Goal: Task Accomplishment & Management: Manage account settings

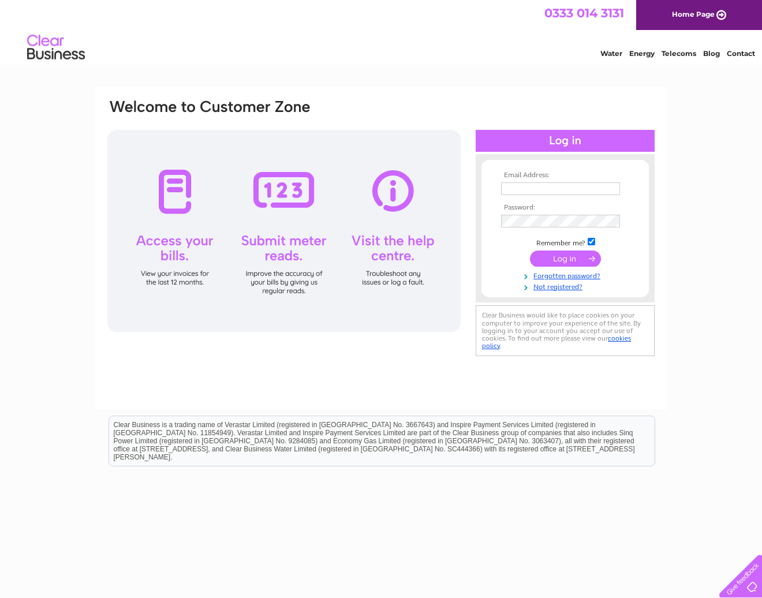
click at [571, 188] on input "text" at bounding box center [560, 188] width 119 height 13
type input "andrew@corporatefun.net"
click at [567, 254] on input "submit" at bounding box center [565, 260] width 71 height 16
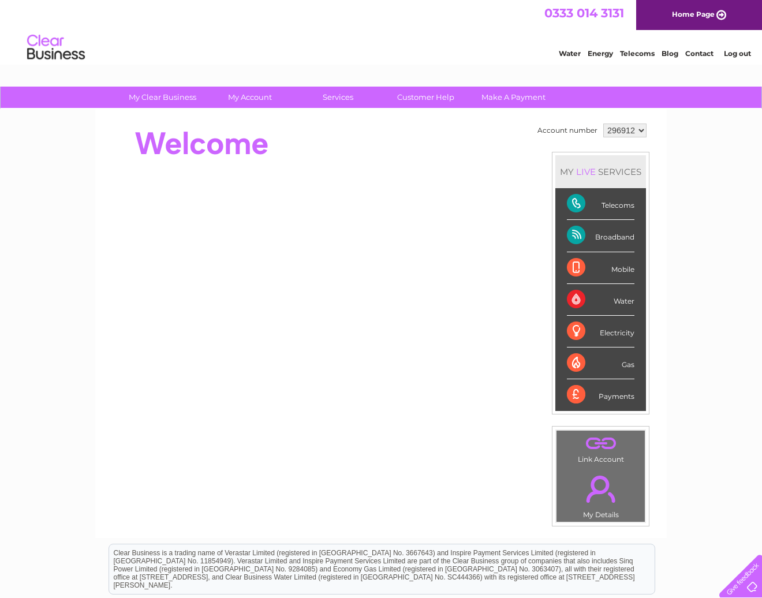
click at [615, 235] on div "Broadband" at bounding box center [601, 236] width 68 height 32
click at [614, 201] on div "Telecoms" at bounding box center [601, 204] width 68 height 32
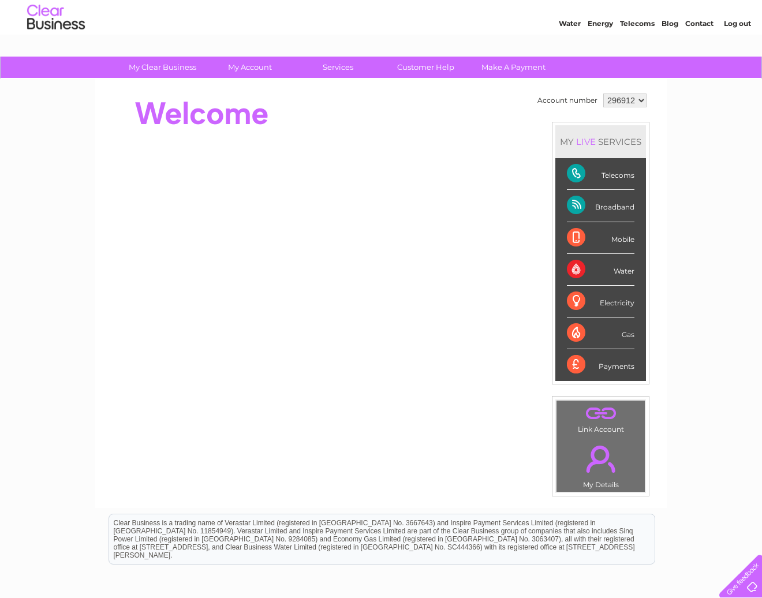
scroll to position [24, 0]
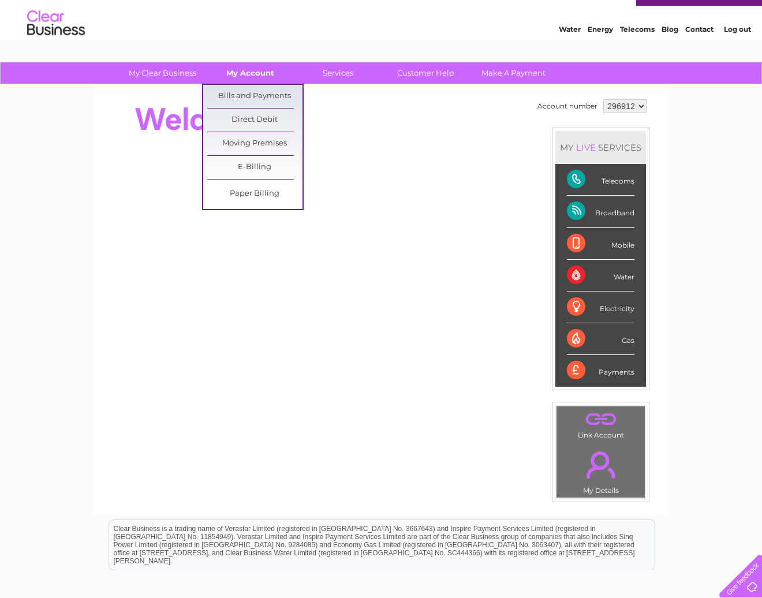
click at [252, 78] on link "My Account" at bounding box center [250, 72] width 95 height 21
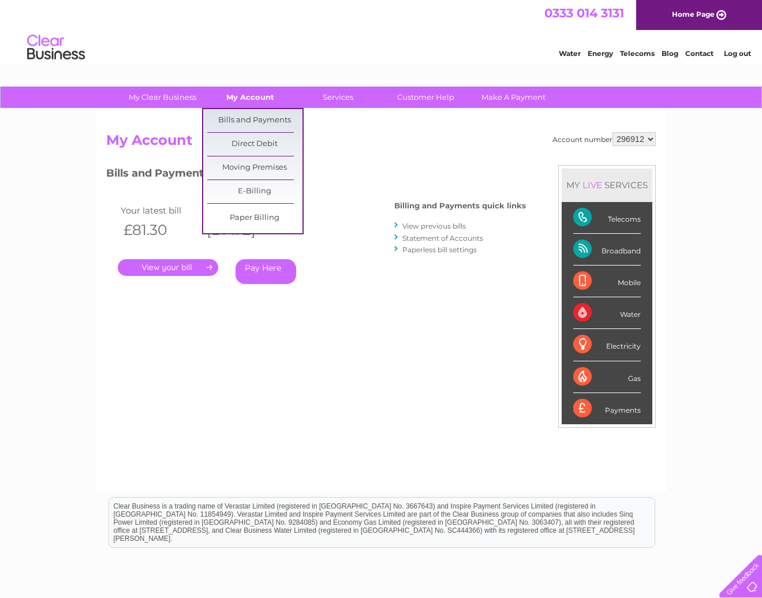
click at [257, 102] on link "My Account" at bounding box center [250, 97] width 95 height 21
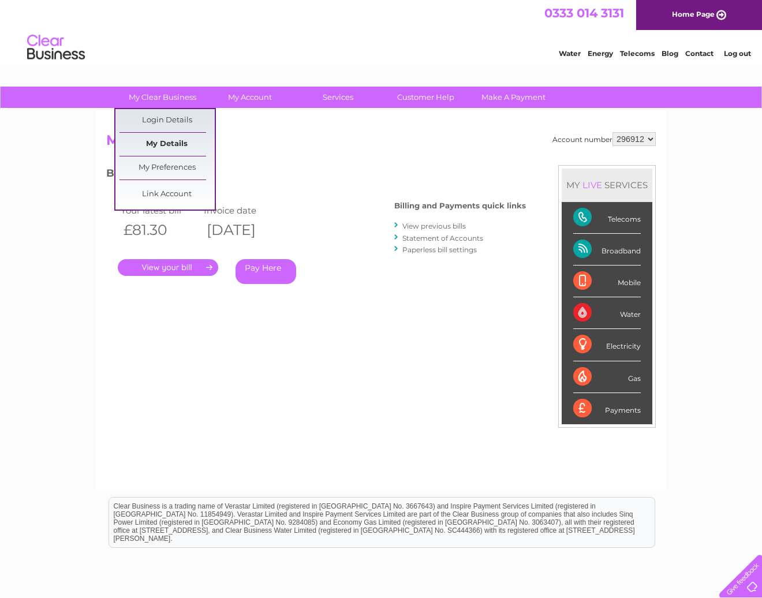
click at [166, 143] on link "My Details" at bounding box center [166, 144] width 95 height 23
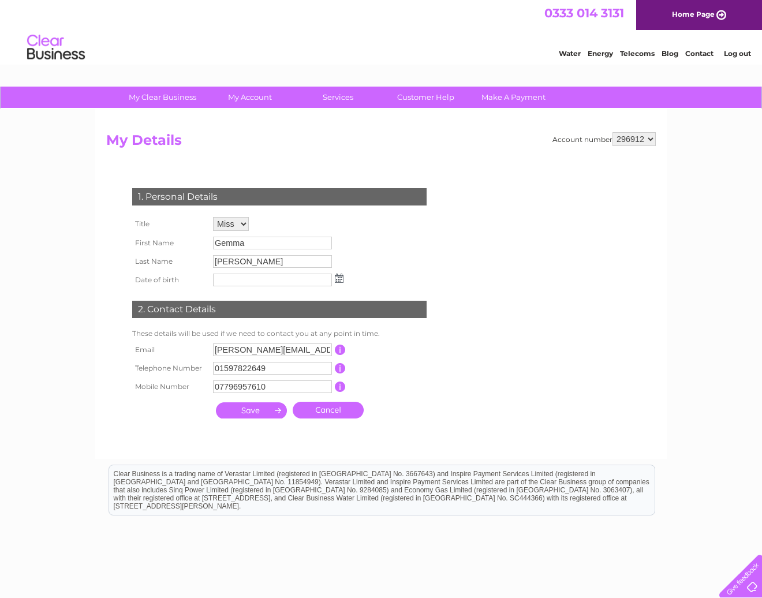
click at [254, 351] on input "[PERSON_NAME][EMAIL_ADDRESS][DOMAIN_NAME]" at bounding box center [272, 349] width 119 height 13
click at [254, 351] on input "[PERSON_NAME][EMAIL_ADDRESS][DOMAIN_NAME]" at bounding box center [273, 350] width 120 height 14
type input "[EMAIL_ADDRESS][DOMAIN_NAME]"
click at [246, 413] on input "submit" at bounding box center [251, 410] width 71 height 16
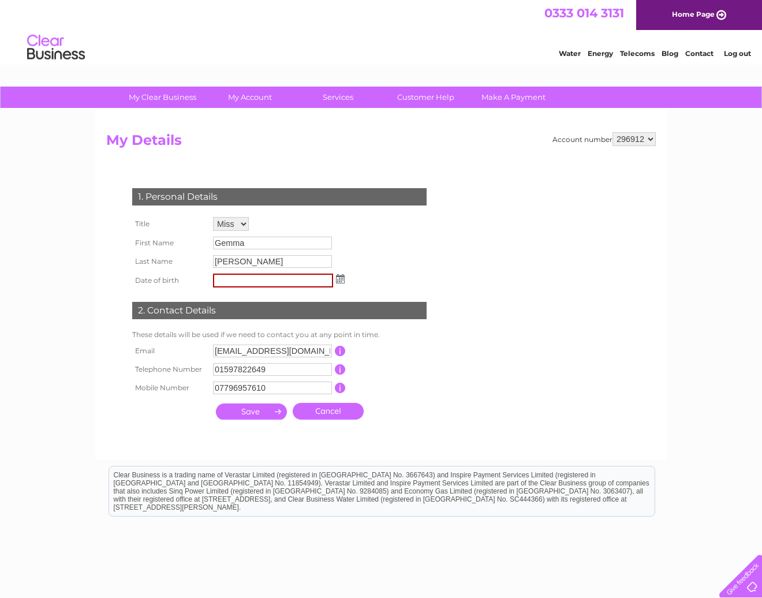
click at [266, 413] on input "submit" at bounding box center [251, 411] width 71 height 16
click at [343, 279] on img at bounding box center [340, 278] width 9 height 9
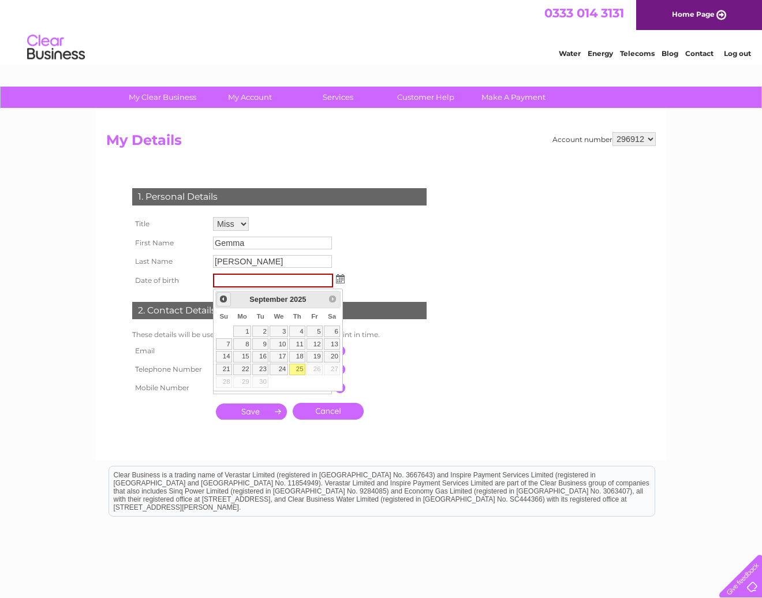
click at [222, 297] on span "Prev" at bounding box center [223, 298] width 9 height 9
click at [223, 296] on span "Prev" at bounding box center [223, 298] width 9 height 9
type input "2"
click at [276, 302] on span "June" at bounding box center [268, 299] width 17 height 9
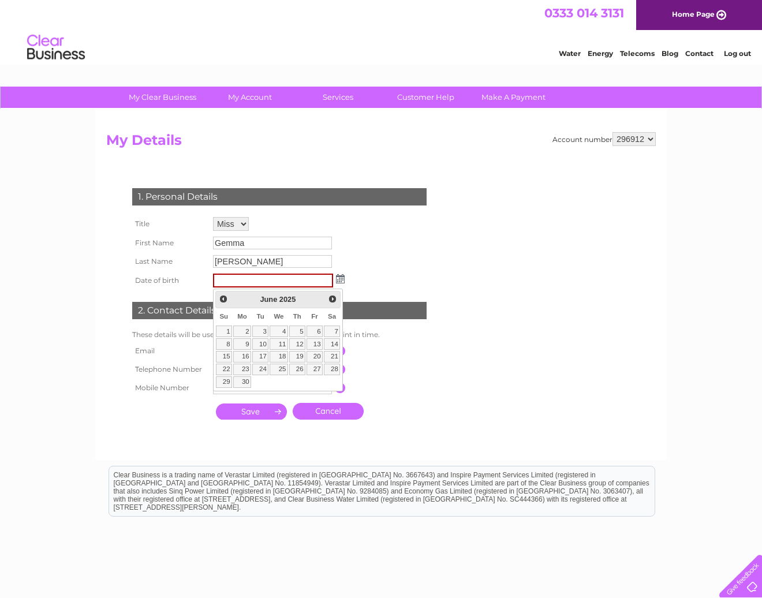
click at [289, 299] on span "2025" at bounding box center [287, 299] width 16 height 9
click at [219, 297] on link "Prev" at bounding box center [223, 299] width 14 height 14
click at [224, 298] on span "Prev" at bounding box center [223, 298] width 9 height 9
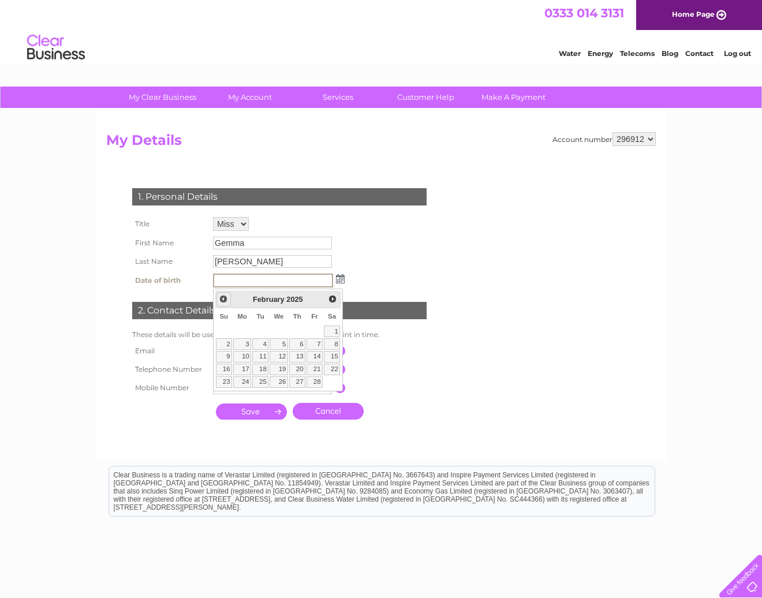
click at [224, 298] on span "Prev" at bounding box center [223, 298] width 9 height 9
click at [284, 369] on link "23" at bounding box center [278, 370] width 18 height 12
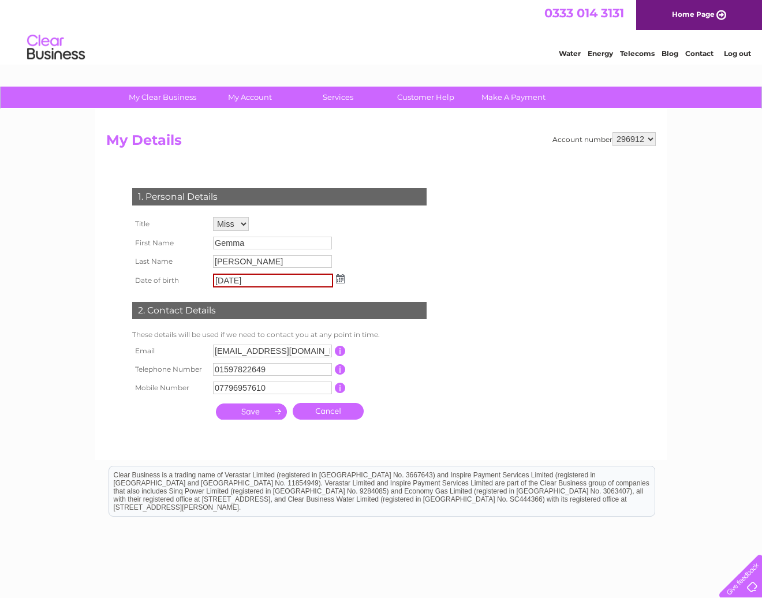
click at [269, 282] on input "23/10/2024" at bounding box center [273, 281] width 120 height 14
type input "2"
type input "29/03/1986"
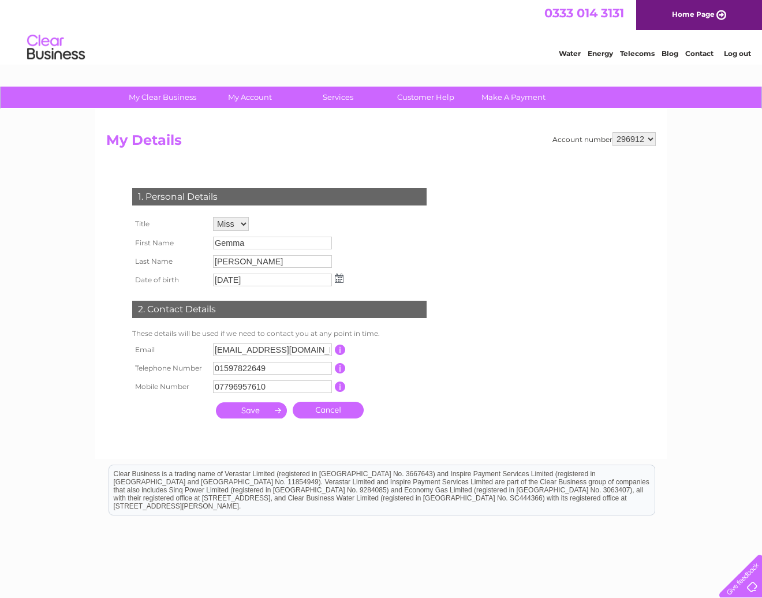
click at [253, 414] on input "submit" at bounding box center [251, 410] width 71 height 16
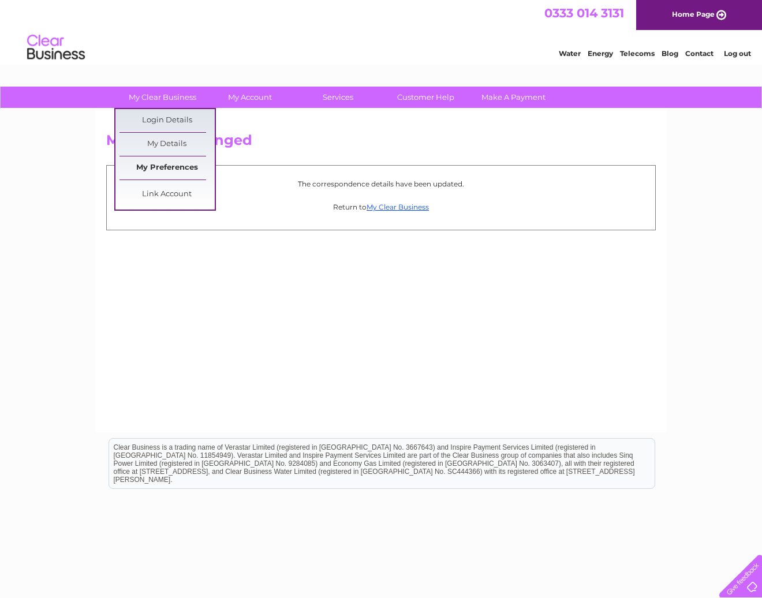
click at [167, 166] on link "My Preferences" at bounding box center [166, 167] width 95 height 23
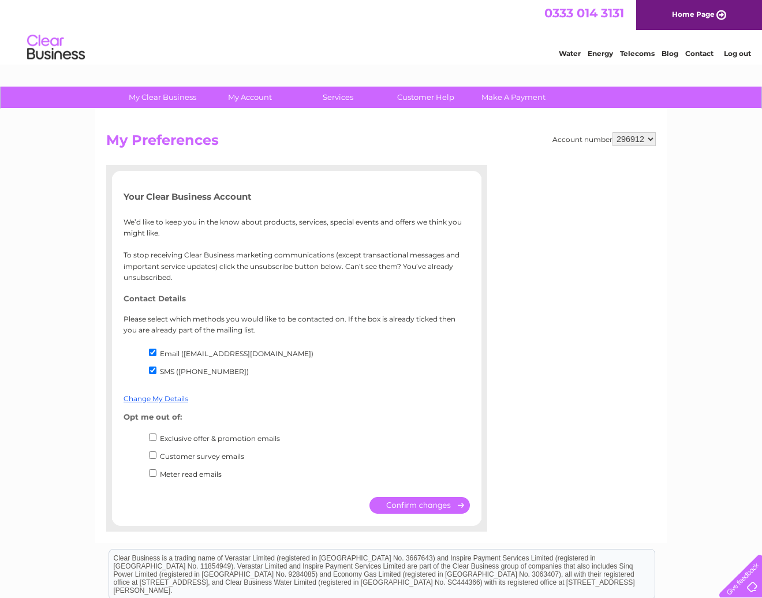
click at [153, 370] on input "SMS (07796957610)" at bounding box center [153, 370] width 8 height 8
checkbox input "false"
click at [424, 507] on input "submit" at bounding box center [419, 505] width 100 height 17
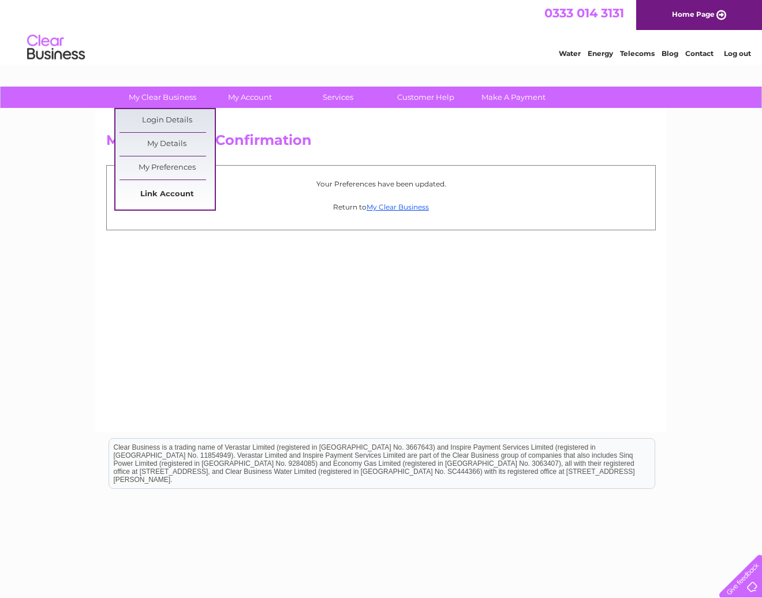
click at [162, 193] on link "Link Account" at bounding box center [166, 194] width 95 height 23
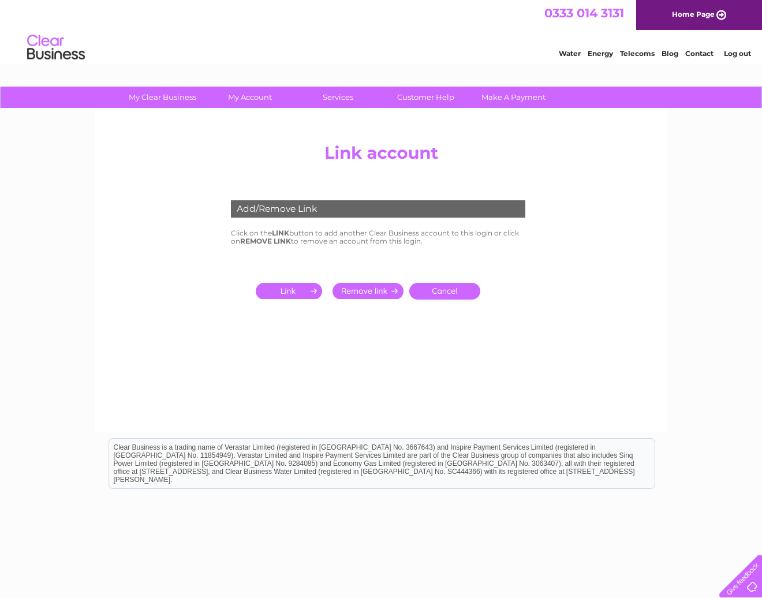
click at [374, 292] on input "submit" at bounding box center [367, 291] width 71 height 16
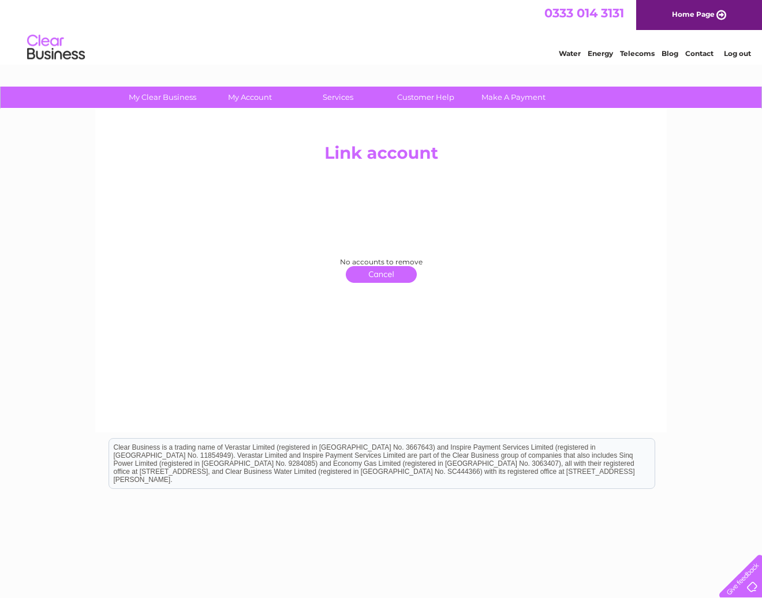
click at [378, 271] on link "click here to return" at bounding box center [381, 274] width 71 height 17
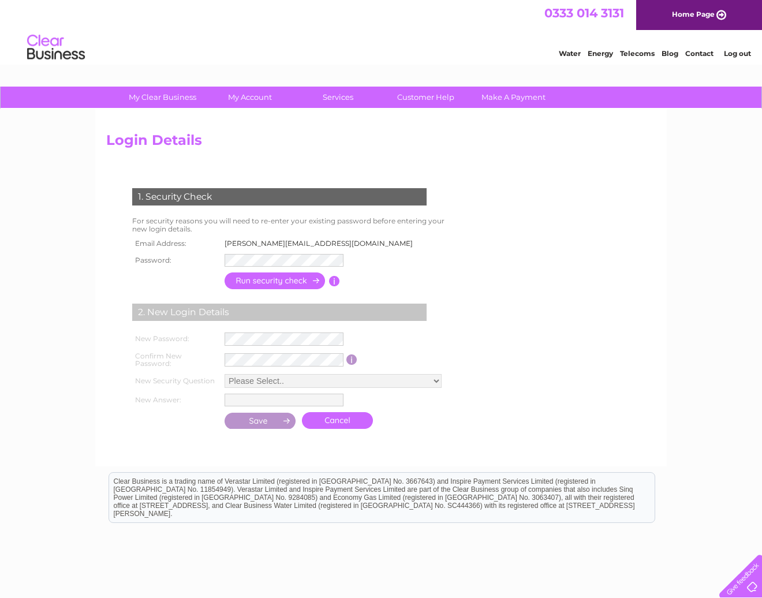
click at [334, 280] on input "button" at bounding box center [334, 281] width 11 height 10
click at [270, 280] on input "button" at bounding box center [275, 280] width 102 height 17
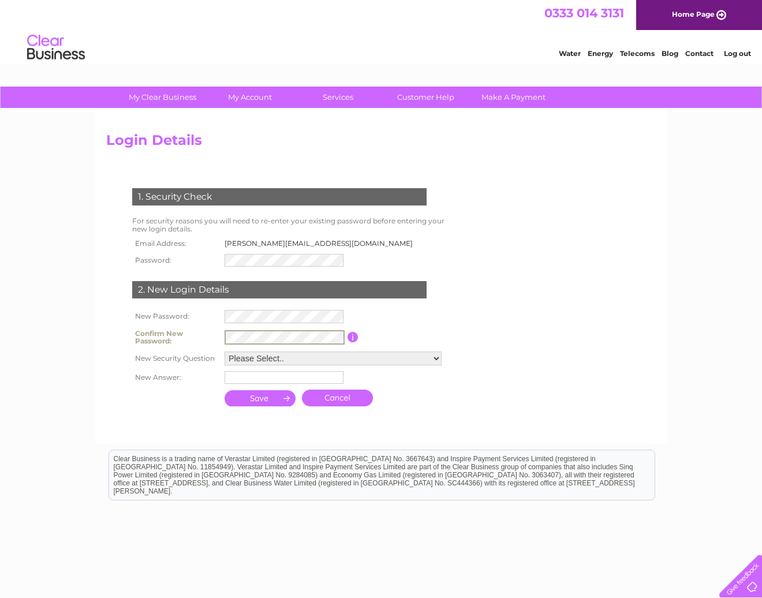
click at [255, 356] on select "Please Select.. In what town or city was your first job? In what town or city d…" at bounding box center [332, 358] width 217 height 14
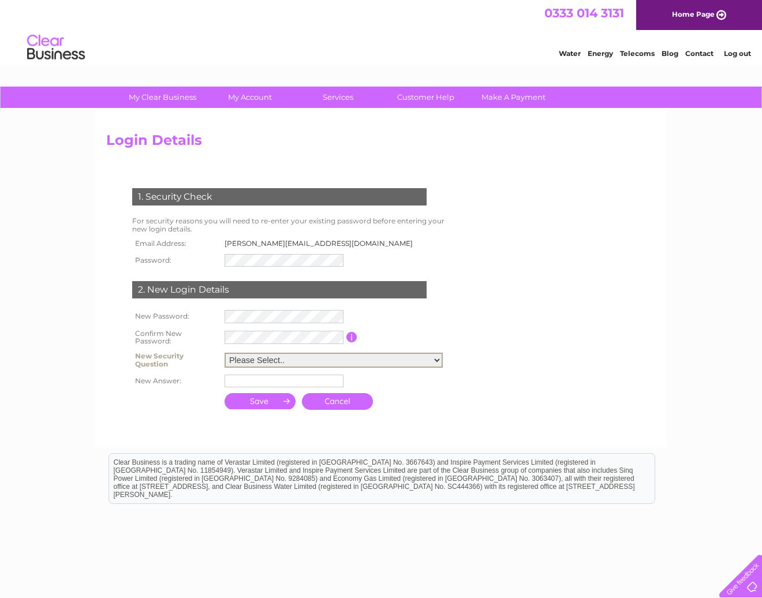
select select "1"
click at [224, 353] on select "Please Select.. In what town or city was your first job? In what town or city d…" at bounding box center [333, 360] width 218 height 15
click at [282, 380] on input "text" at bounding box center [283, 380] width 119 height 13
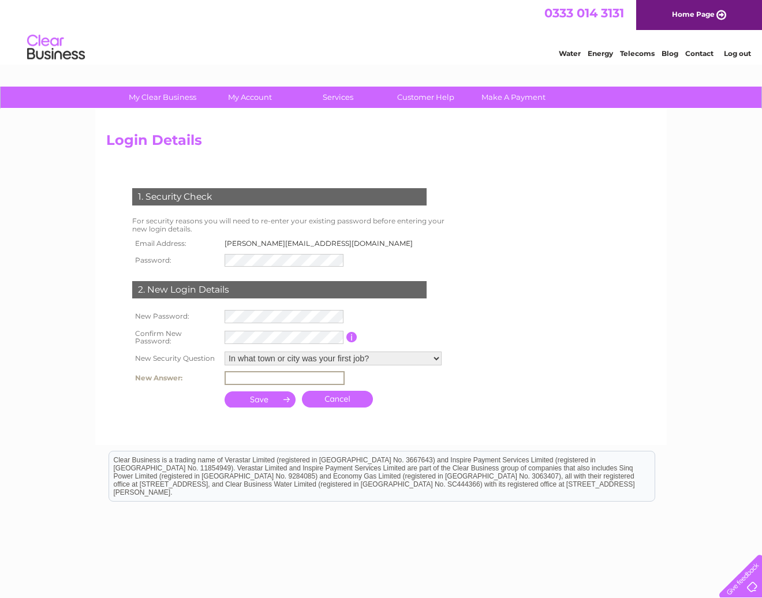
type input "Llandrindod"
click at [264, 397] on input "submit" at bounding box center [260, 398] width 72 height 16
